Goal: Task Accomplishment & Management: Manage account settings

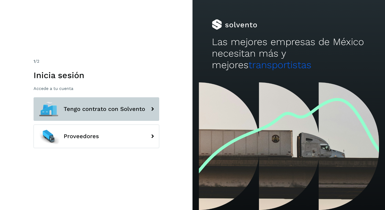
click at [113, 104] on button "Tengo contrato con Solvento" at bounding box center [96, 109] width 126 height 24
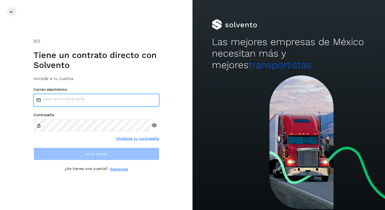
click at [83, 99] on input "email" at bounding box center [96, 100] width 126 height 13
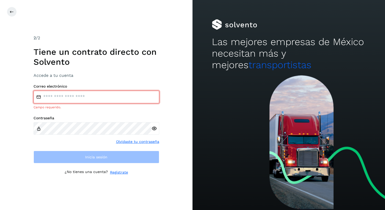
type input "**********"
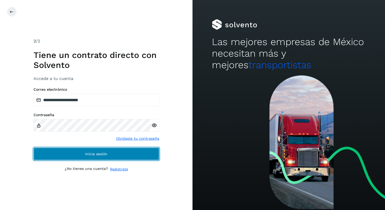
click at [104, 156] on button "Inicia sesión" at bounding box center [96, 153] width 126 height 13
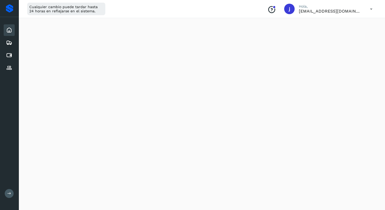
scroll to position [63, 0]
click at [375, 9] on icon at bounding box center [370, 9] width 11 height 11
click at [343, 37] on div "Cerrar sesión" at bounding box center [345, 34] width 62 height 10
